Goal: Task Accomplishment & Management: Manage account settings

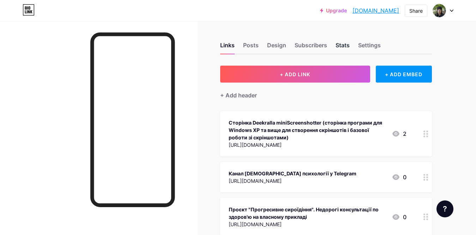
click at [347, 48] on div "Stats" at bounding box center [342, 47] width 14 height 13
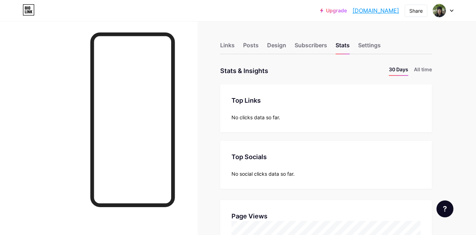
scroll to position [235, 476]
click at [363, 47] on div "Settings" at bounding box center [369, 47] width 23 height 13
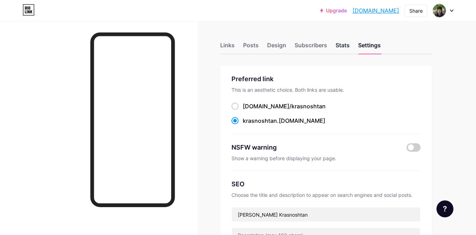
click at [337, 46] on div "Stats" at bounding box center [342, 47] width 14 height 13
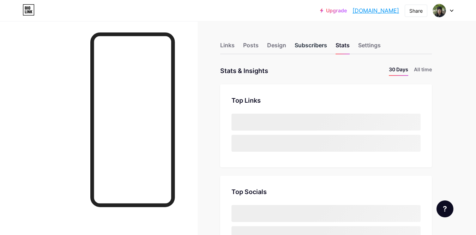
click at [312, 46] on div "Subscribers" at bounding box center [310, 47] width 32 height 13
click at [276, 44] on div "Design" at bounding box center [276, 47] width 19 height 13
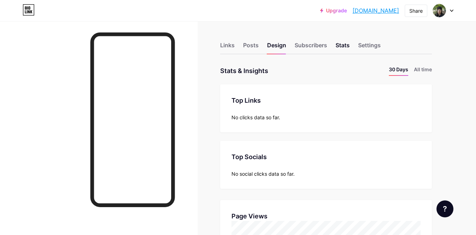
scroll to position [235, 476]
